Goal: Information Seeking & Learning: Understand process/instructions

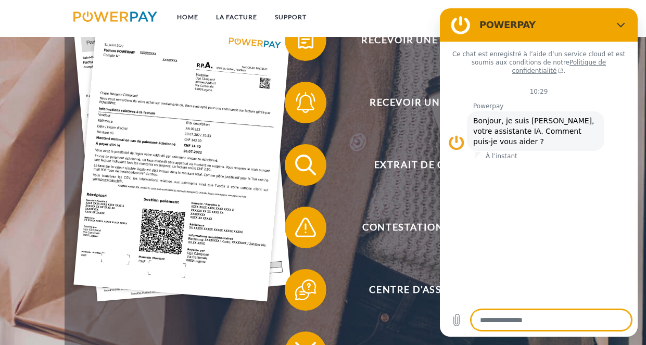
scroll to position [212, 0]
click at [622, 24] on icon "Fermer" at bounding box center [621, 25] width 8 height 8
type textarea "*"
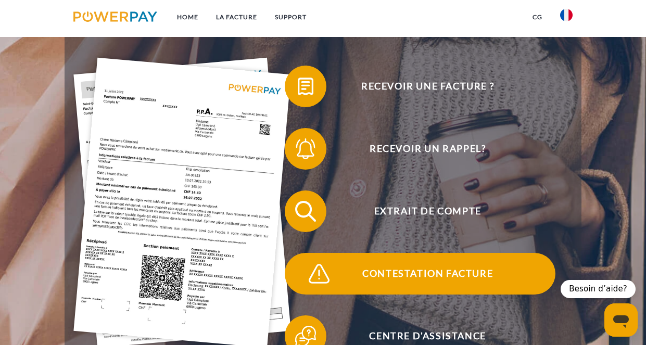
scroll to position [159, 0]
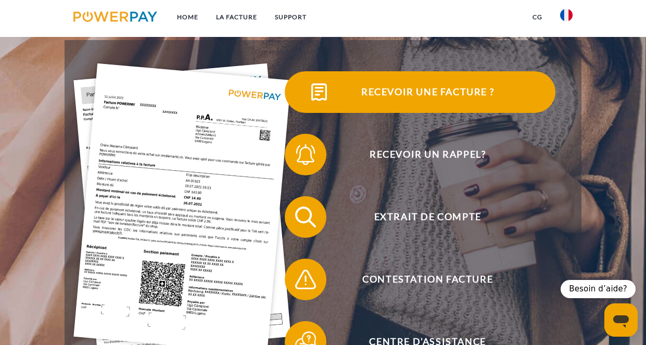
click at [443, 92] on span "Recevoir une facture ?" at bounding box center [427, 92] width 255 height 42
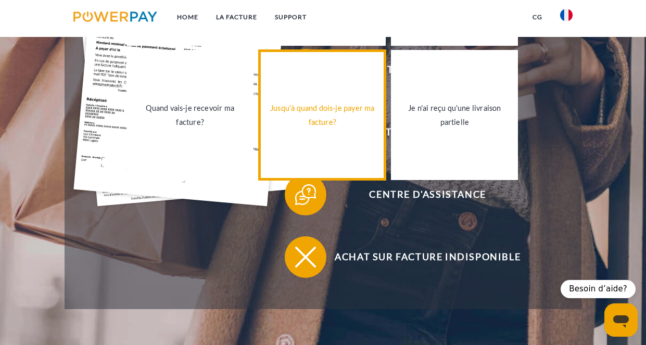
scroll to position [309, 0]
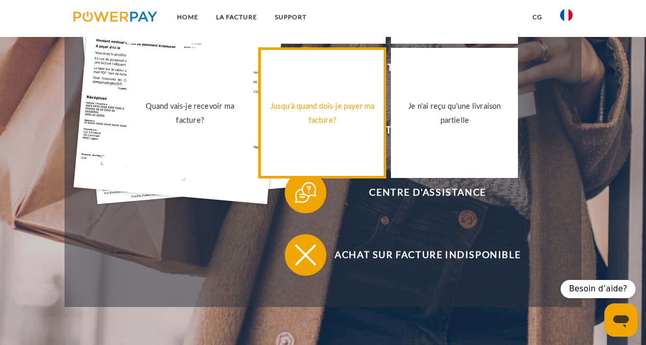
click at [319, 111] on div "Jusqu'à quand dois-je payer ma facture?" at bounding box center [322, 113] width 114 height 28
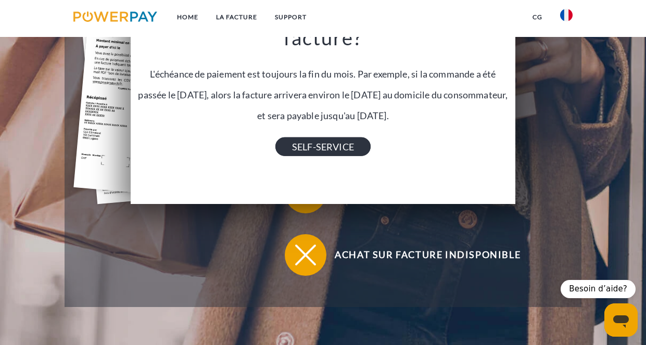
click at [334, 147] on link "SELF-SERVICE" at bounding box center [322, 146] width 95 height 19
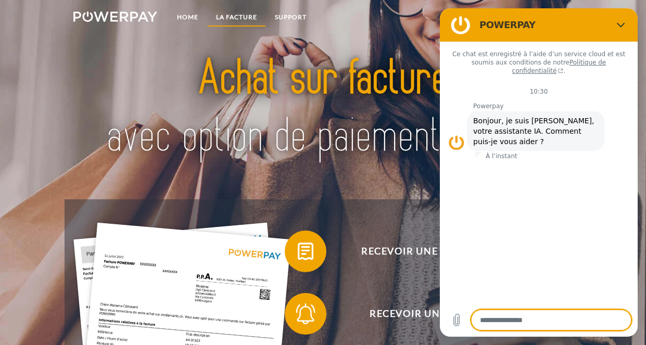
click at [249, 16] on link "LA FACTURE" at bounding box center [236, 17] width 59 height 19
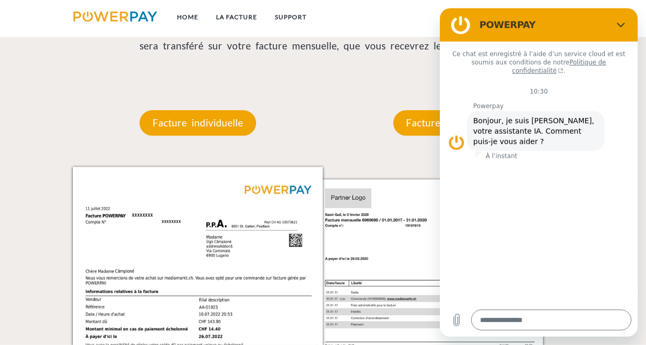
scroll to position [871, 0]
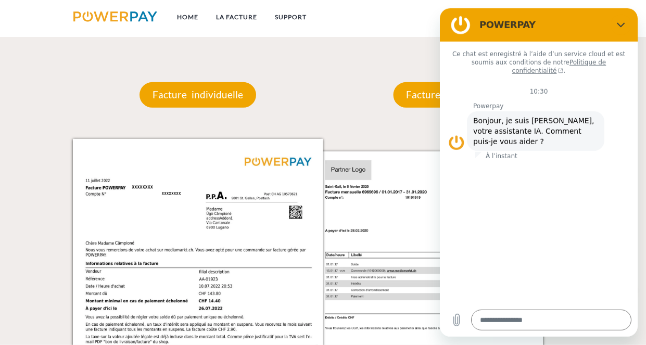
click at [456, 28] on figure at bounding box center [460, 24] width 21 height 21
click at [464, 23] on figure at bounding box center [460, 24] width 21 height 21
click at [623, 22] on icon "Fermer" at bounding box center [621, 24] width 8 height 8
type textarea "*"
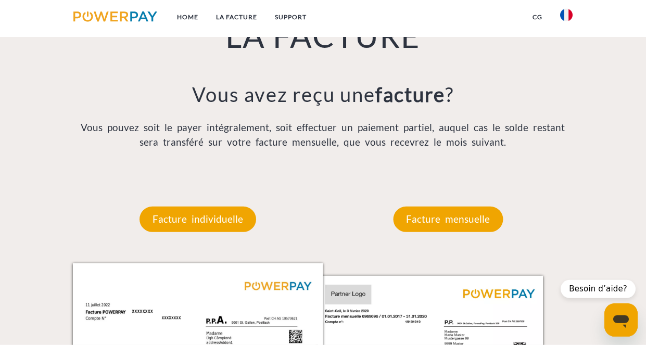
scroll to position [739, 0]
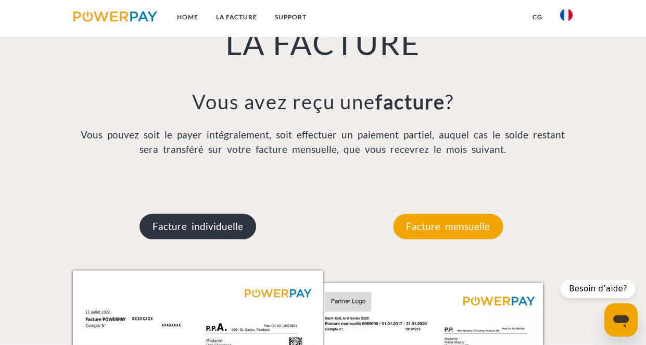
click at [182, 228] on p "Facture individuelle" at bounding box center [197, 226] width 117 height 25
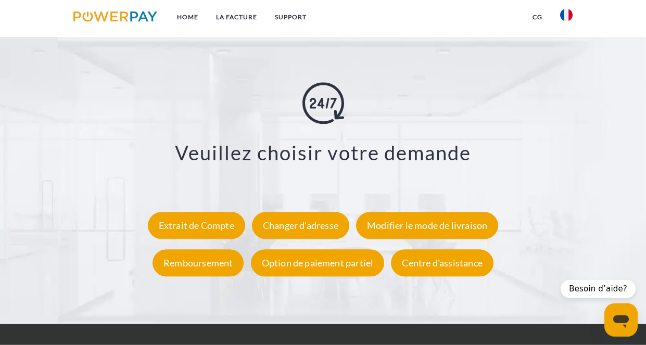
scroll to position [1716, 0]
